Goal: Information Seeking & Learning: Learn about a topic

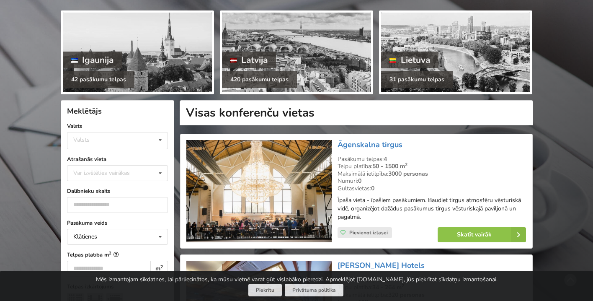
scroll to position [92, 0]
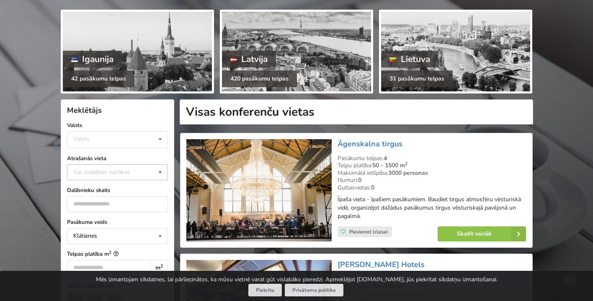
click at [161, 170] on icon at bounding box center [160, 172] width 12 height 15
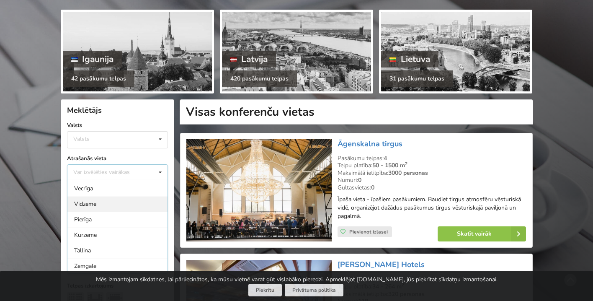
click at [114, 203] on div "Vidzeme" at bounding box center [117, 203] width 100 height 15
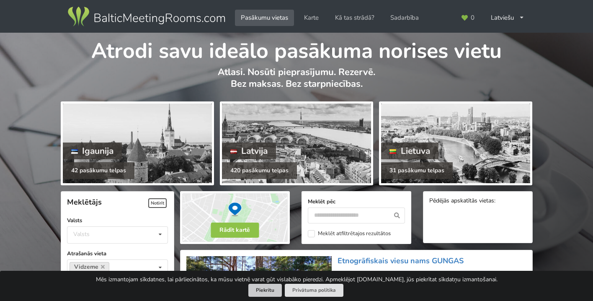
click at [271, 289] on button "Piekrītu" at bounding box center [265, 290] width 34 height 13
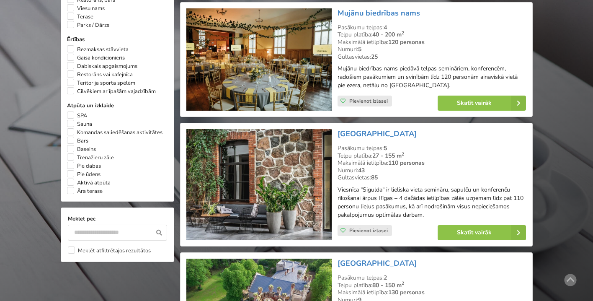
scroll to position [612, 0]
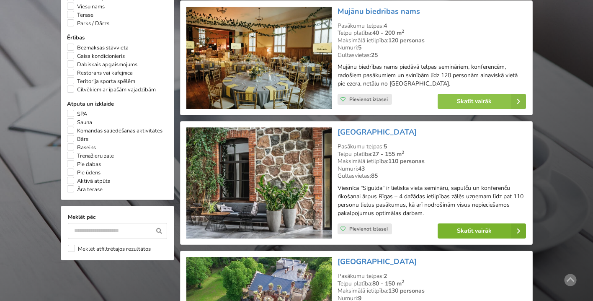
click at [471, 226] on link "Skatīt vairāk" at bounding box center [482, 230] width 88 height 15
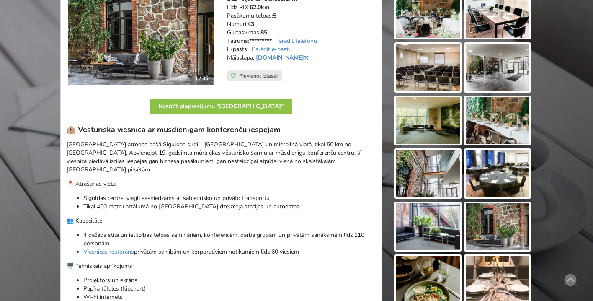
scroll to position [167, 0]
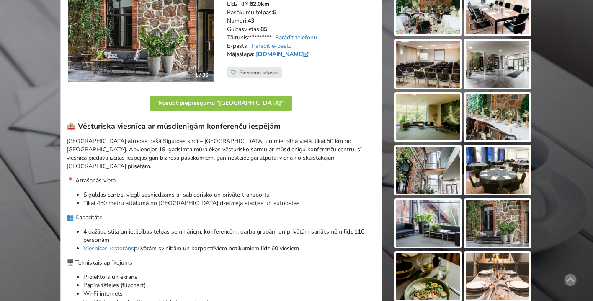
click at [280, 54] on link "hotelsigulda.lv" at bounding box center [283, 54] width 55 height 8
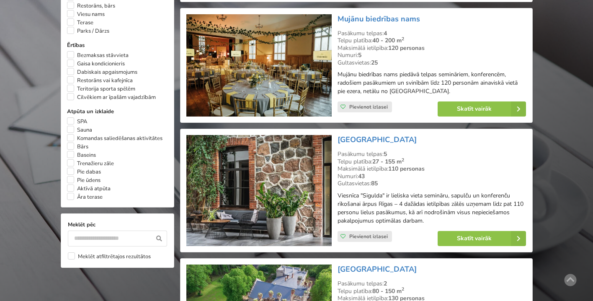
scroll to position [644, 0]
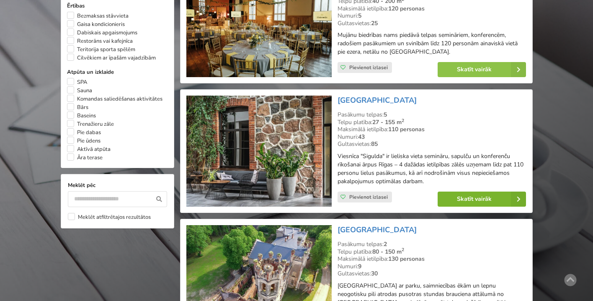
click at [464, 200] on link "Skatīt vairāk" at bounding box center [482, 198] width 88 height 15
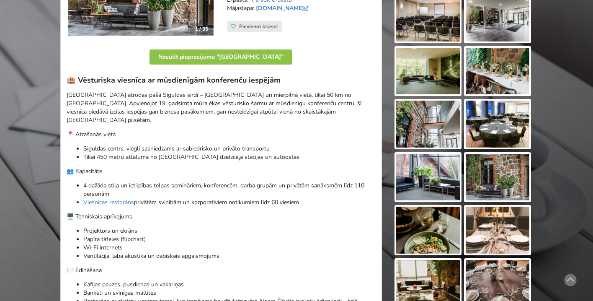
scroll to position [214, 0]
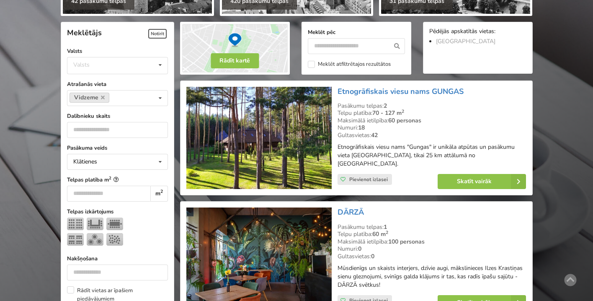
scroll to position [158, 0]
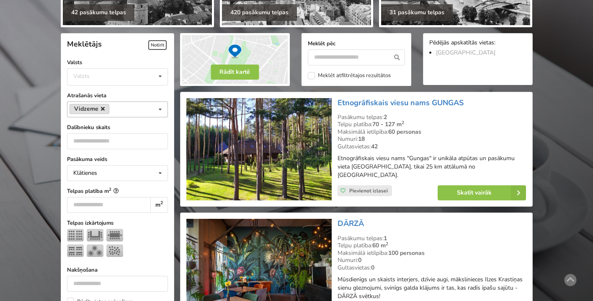
click at [102, 109] on icon at bounding box center [103, 108] width 4 height 5
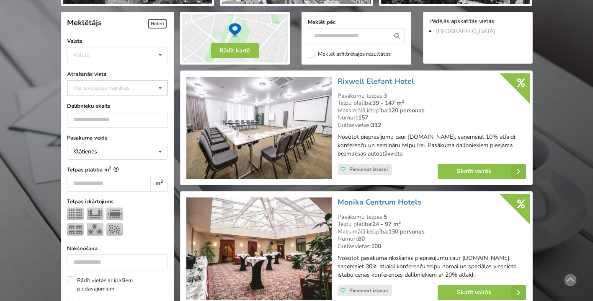
scroll to position [188, 0]
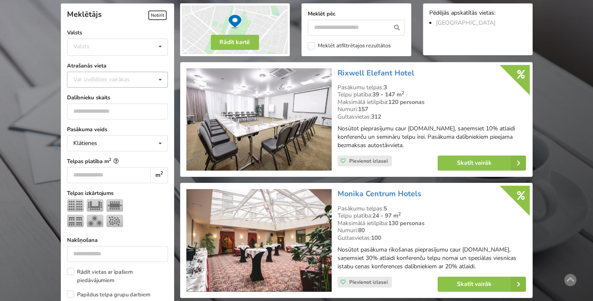
click at [160, 80] on icon at bounding box center [160, 79] width 12 height 15
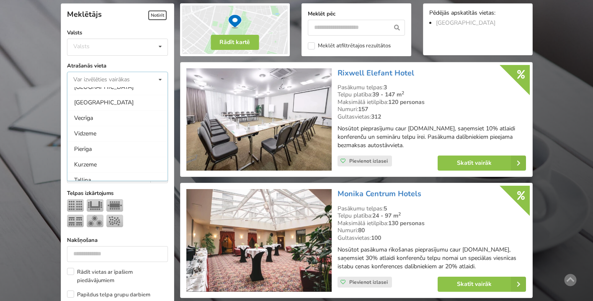
scroll to position [89, 0]
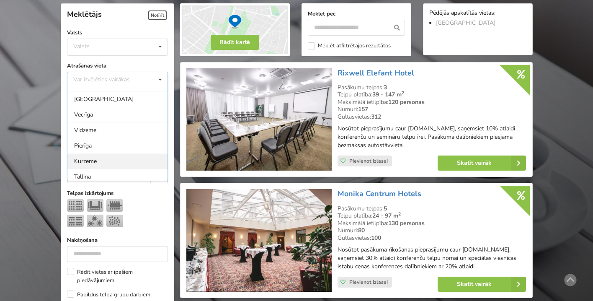
click at [131, 157] on div "Kurzeme" at bounding box center [117, 160] width 100 height 15
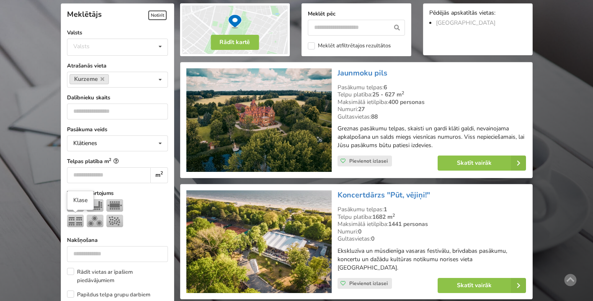
click at [76, 220] on img at bounding box center [75, 220] width 17 height 13
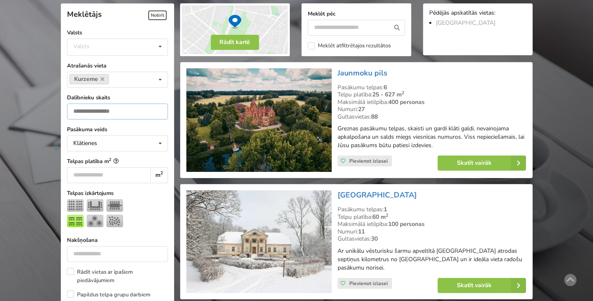
click at [113, 106] on input "number" at bounding box center [117, 111] width 101 height 16
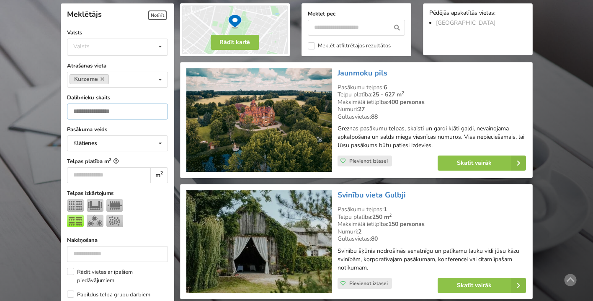
type input "**"
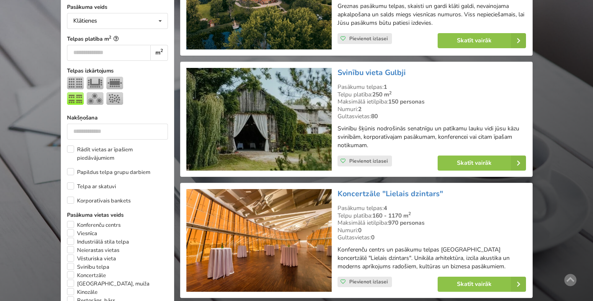
scroll to position [308, 0]
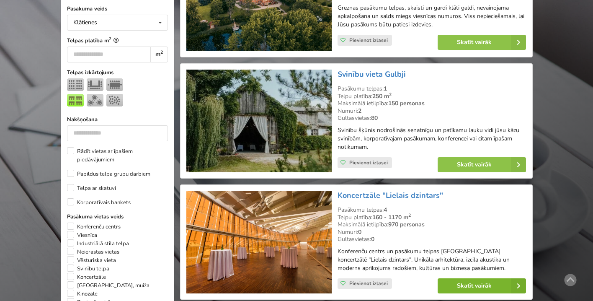
click at [499, 282] on link "Skatīt vairāk" at bounding box center [482, 285] width 88 height 15
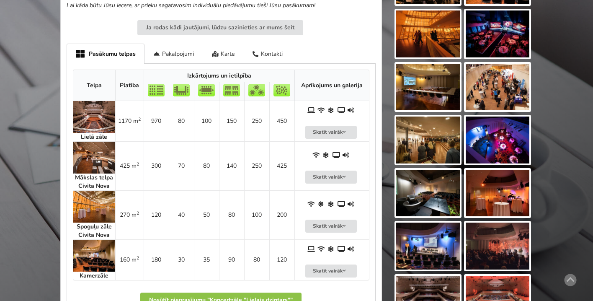
scroll to position [410, 0]
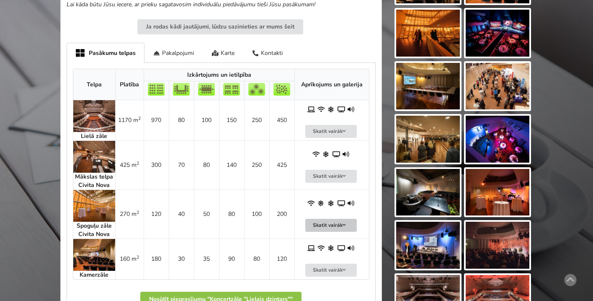
click at [348, 219] on button "Skatīt vairāk" at bounding box center [331, 225] width 52 height 13
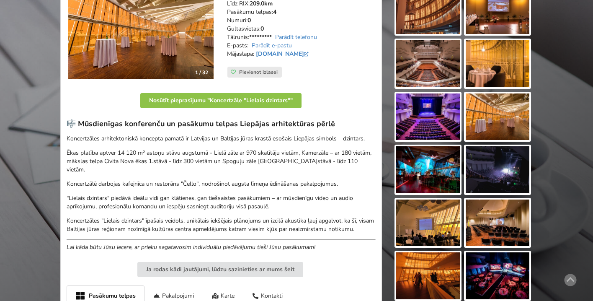
scroll to position [165, 0]
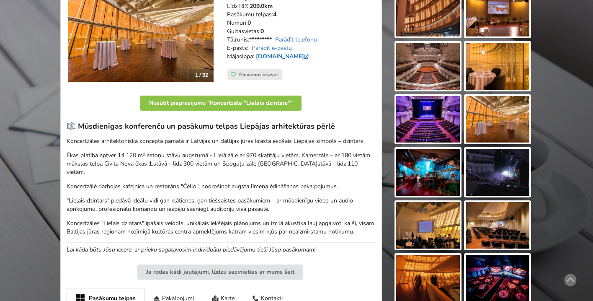
click at [303, 54] on link "www.lielaisdzintars.lv" at bounding box center [283, 56] width 55 height 8
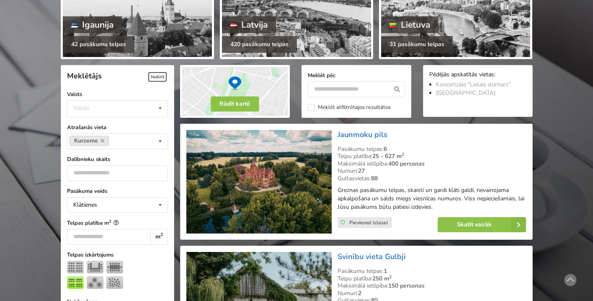
scroll to position [124, 0]
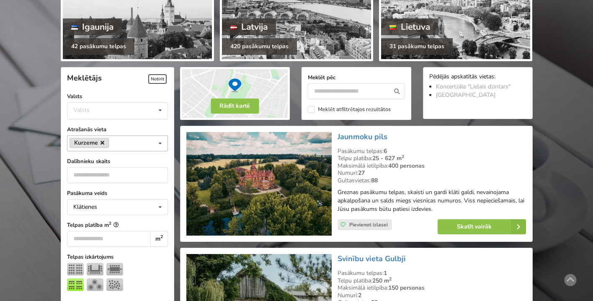
click at [103, 143] on icon at bounding box center [103, 142] width 4 height 5
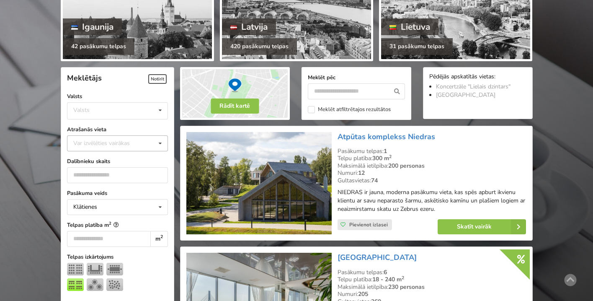
scroll to position [188, 0]
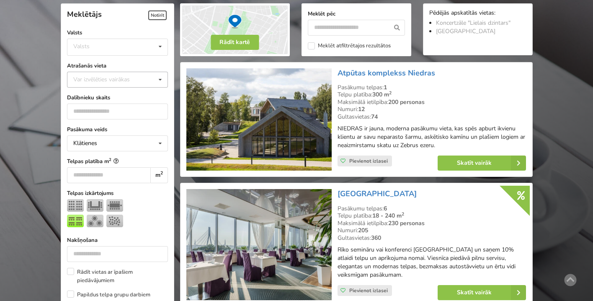
click at [160, 79] on icon at bounding box center [160, 79] width 12 height 15
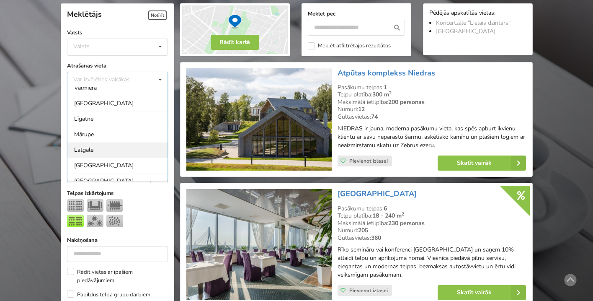
click at [90, 145] on div "Latgale" at bounding box center [117, 149] width 100 height 15
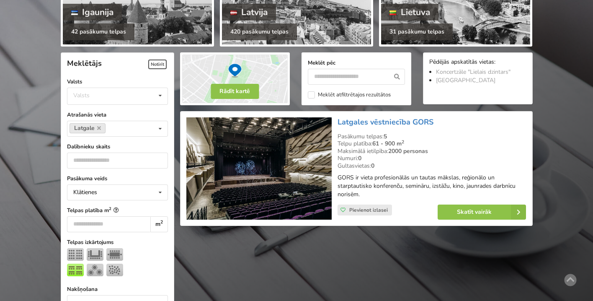
scroll to position [129, 0]
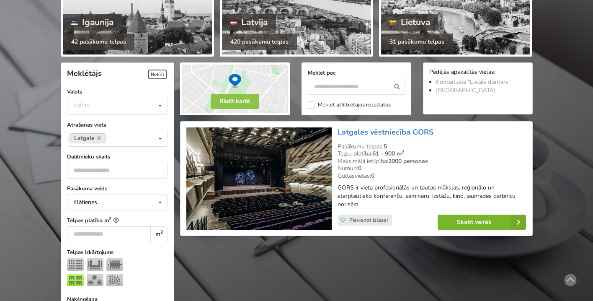
click at [486, 222] on link "Skatīt vairāk" at bounding box center [482, 221] width 88 height 15
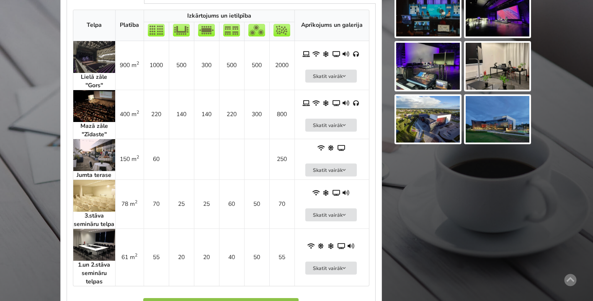
scroll to position [583, 0]
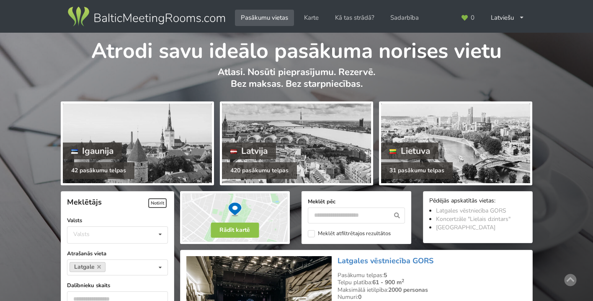
scroll to position [129, 0]
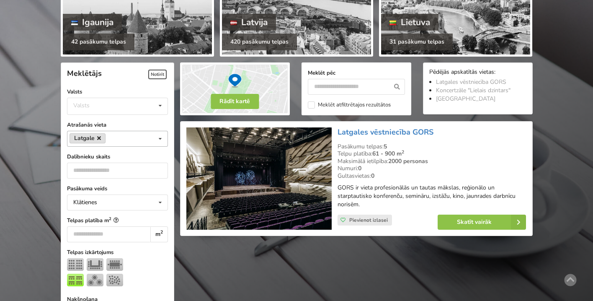
click at [101, 135] on icon at bounding box center [99, 137] width 4 height 5
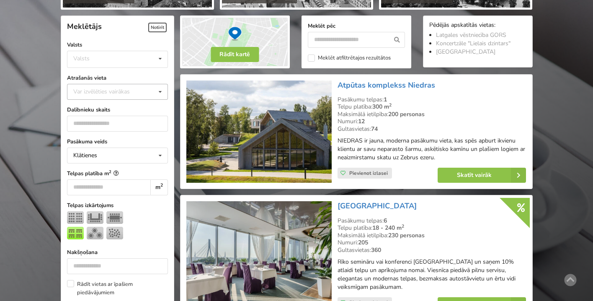
scroll to position [188, 0]
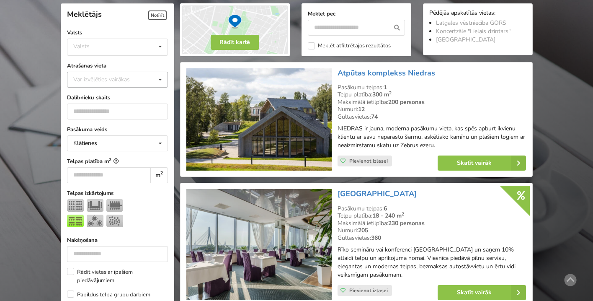
click at [99, 81] on div "Var izvēlēties vairākas" at bounding box center [109, 80] width 77 height 10
type input "****"
click at [97, 96] on div "[GEOGRAPHIC_DATA]" at bounding box center [117, 94] width 100 height 15
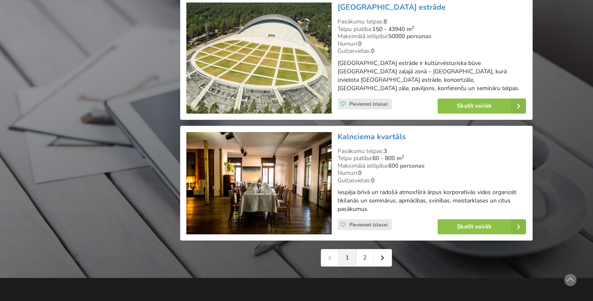
scroll to position [1849, 0]
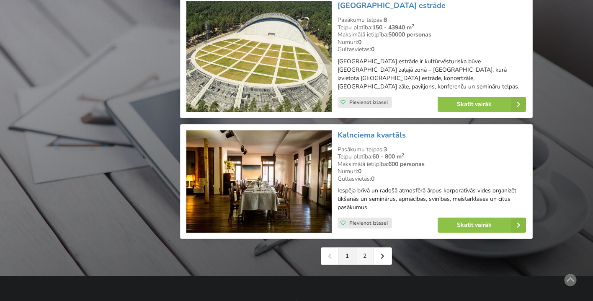
click at [368, 249] on link "2" at bounding box center [365, 256] width 18 height 17
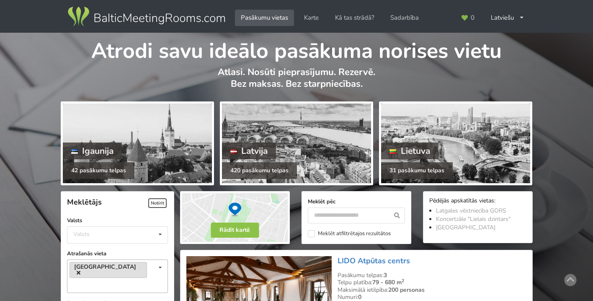
click at [80, 270] on icon at bounding box center [79, 272] width 4 height 5
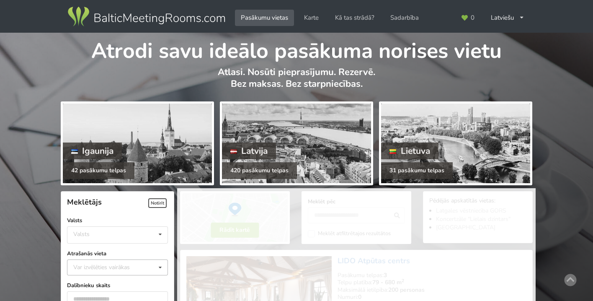
click at [117, 269] on div "Var izvēlēties vairākas" at bounding box center [109, 267] width 77 height 10
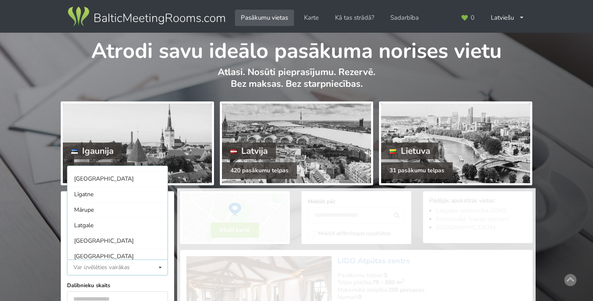
scroll to position [298, 0]
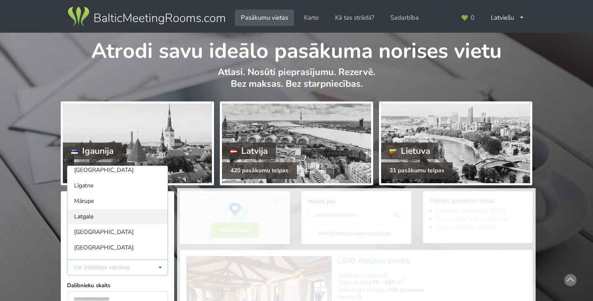
click at [114, 220] on div "Latgale" at bounding box center [117, 216] width 100 height 15
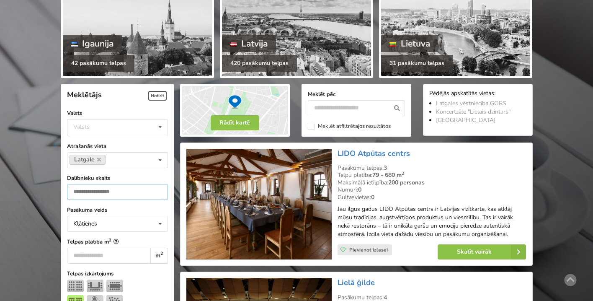
scroll to position [0, 0]
drag, startPoint x: 83, startPoint y: 194, endPoint x: 71, endPoint y: 194, distance: 12.1
click at [71, 194] on input "**" at bounding box center [117, 192] width 101 height 16
click at [140, 209] on label "Pasākuma veids" at bounding box center [117, 210] width 101 height 8
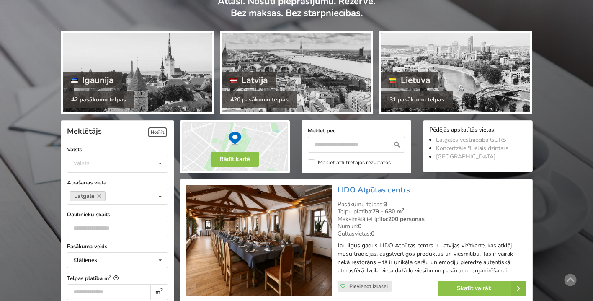
scroll to position [110, 0]
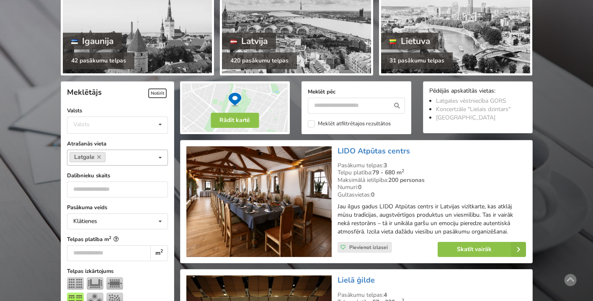
click at [124, 153] on div "Latgale Var izvēlēties vairākas Pārdaugava Teika Pērnavas apriņķis Apšuciems Jū…" at bounding box center [117, 158] width 101 height 16
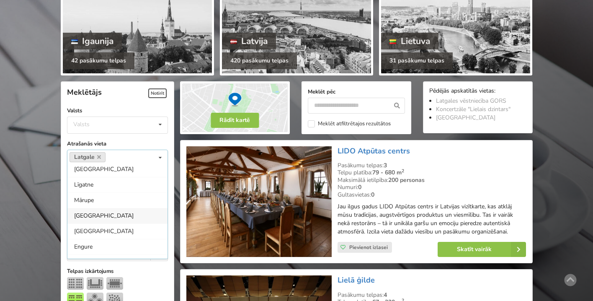
scroll to position [341, 0]
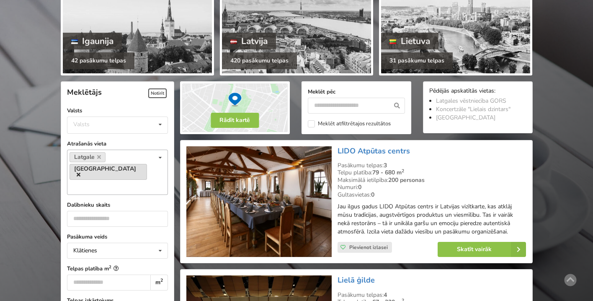
click at [80, 172] on icon at bounding box center [79, 174] width 4 height 5
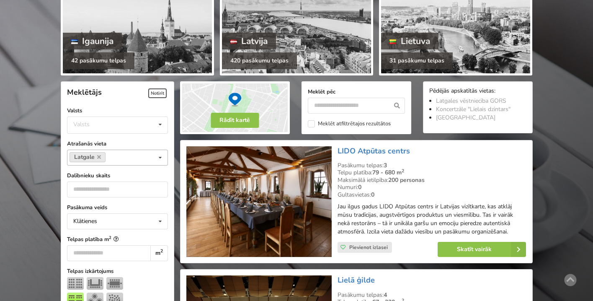
scroll to position [112, 0]
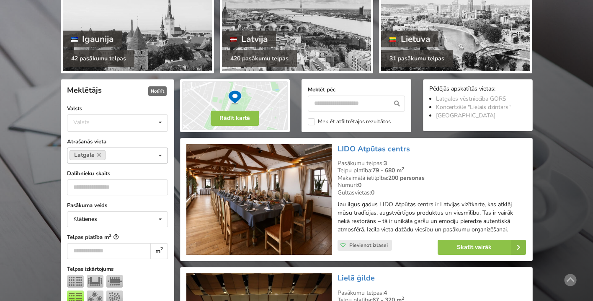
click at [159, 88] on span "Notīrīt" at bounding box center [157, 91] width 18 height 10
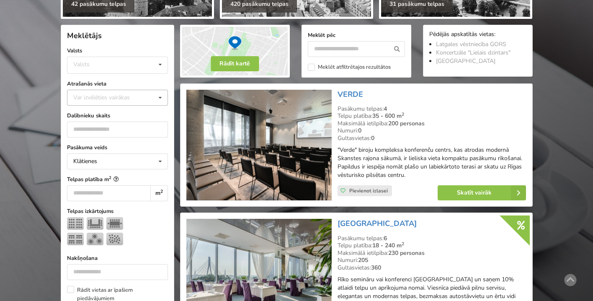
scroll to position [188, 0]
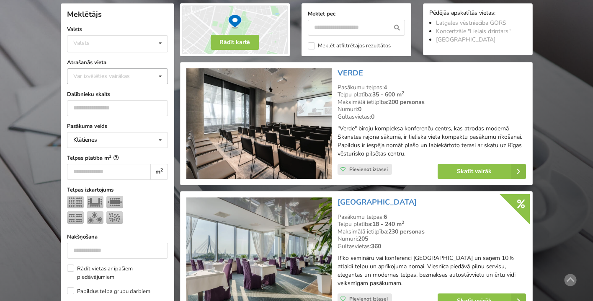
click at [139, 77] on div "Var izvēlēties vairākas" at bounding box center [109, 76] width 77 height 10
click at [133, 138] on div "Latgale" at bounding box center [117, 135] width 100 height 15
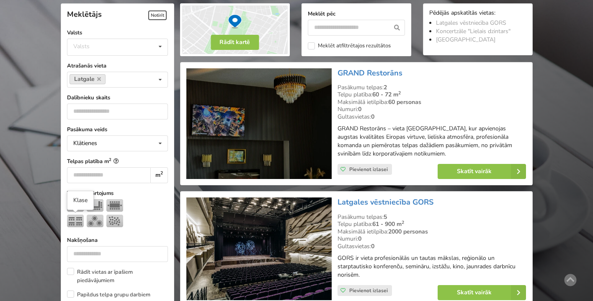
click at [76, 218] on img at bounding box center [75, 220] width 17 height 13
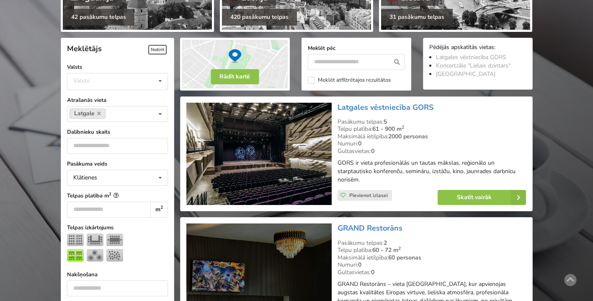
scroll to position [151, 0]
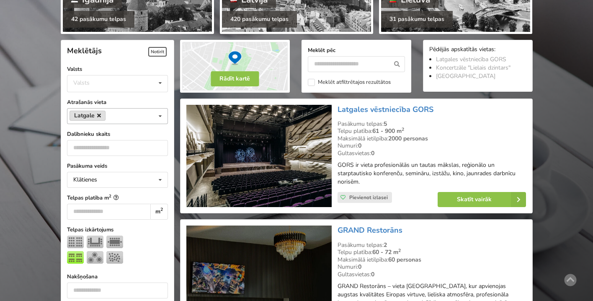
click at [100, 114] on icon at bounding box center [99, 115] width 4 height 5
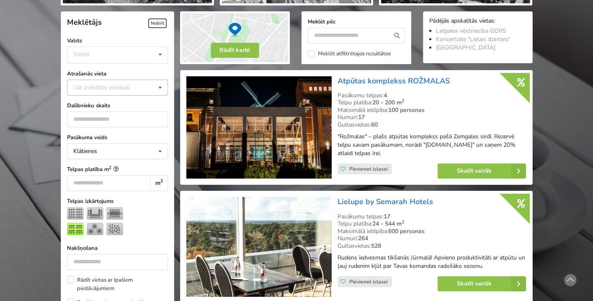
scroll to position [188, 0]
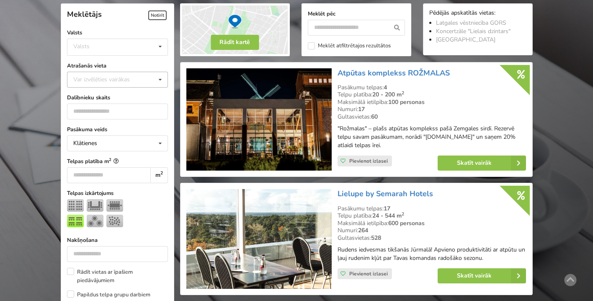
click at [162, 78] on icon at bounding box center [160, 79] width 12 height 15
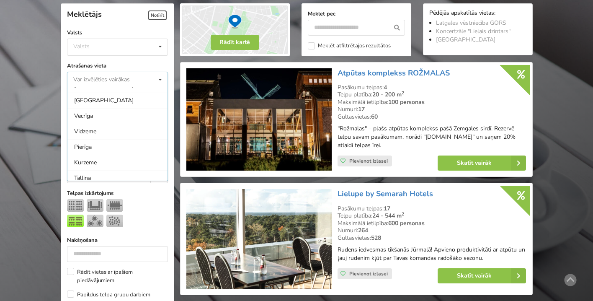
scroll to position [93, 0]
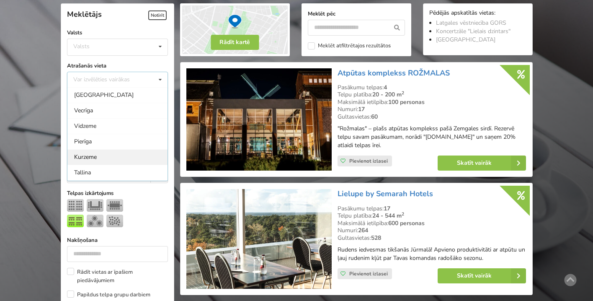
click at [134, 154] on div "Kurzeme" at bounding box center [117, 156] width 100 height 15
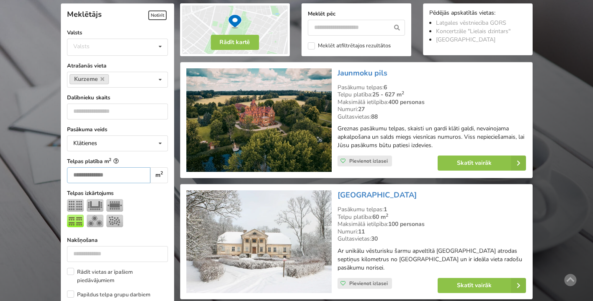
click at [98, 176] on input "number" at bounding box center [109, 175] width 84 height 16
click at [85, 106] on input "number" at bounding box center [117, 111] width 101 height 16
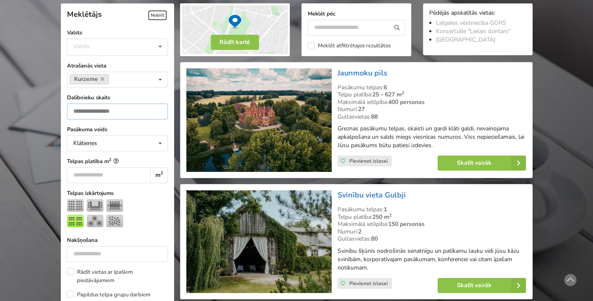
type input "**"
click at [452, 231] on div "Numuri: 2" at bounding box center [432, 232] width 189 height 8
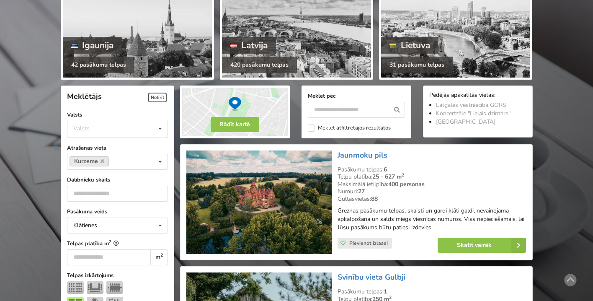
scroll to position [117, 0]
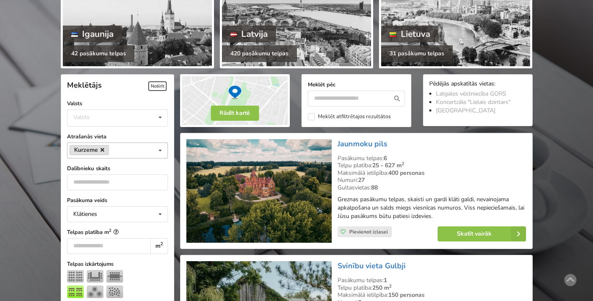
click at [102, 149] on icon at bounding box center [103, 149] width 4 height 5
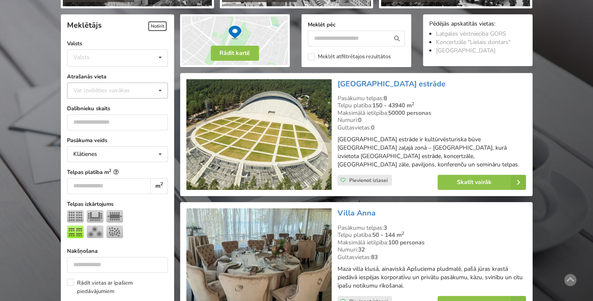
scroll to position [188, 0]
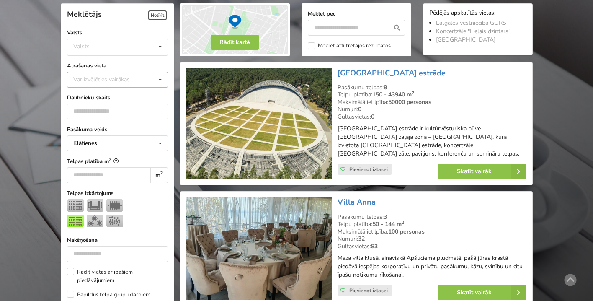
click at [115, 75] on div "Var izvēlēties vairākas" at bounding box center [109, 80] width 77 height 10
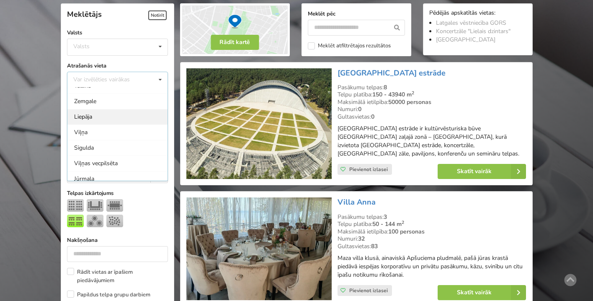
click at [106, 111] on div "Liepāja" at bounding box center [117, 116] width 100 height 15
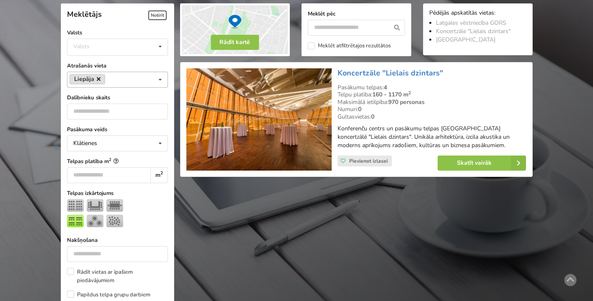
click at [99, 77] on icon at bounding box center [99, 78] width 4 height 5
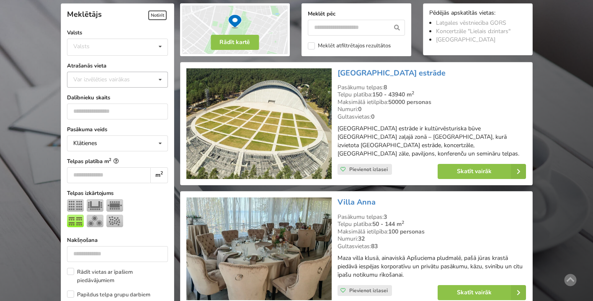
click at [156, 80] on icon at bounding box center [160, 79] width 12 height 15
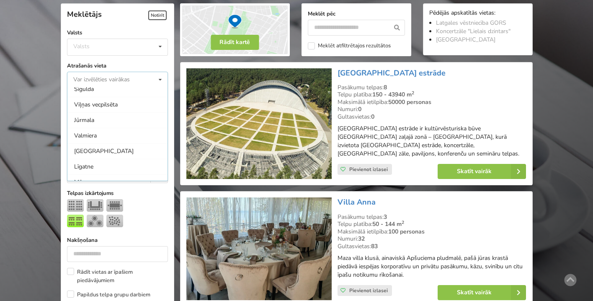
scroll to position [241, 0]
click at [122, 145] on div "Kuldīgas novads" at bounding box center [117, 148] width 100 height 15
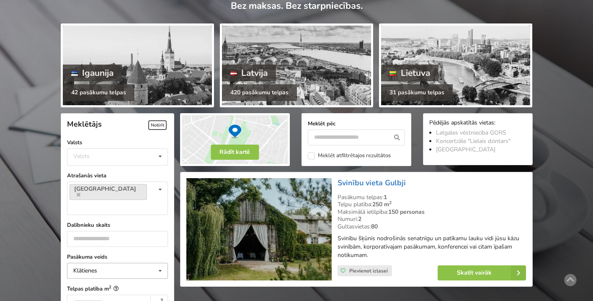
scroll to position [76, 0]
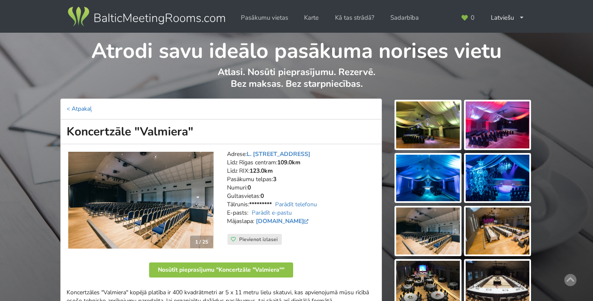
click at [75, 106] on link "< Atpakaļ" at bounding box center [79, 109] width 25 height 8
